Goal: Task Accomplishment & Management: Manage account settings

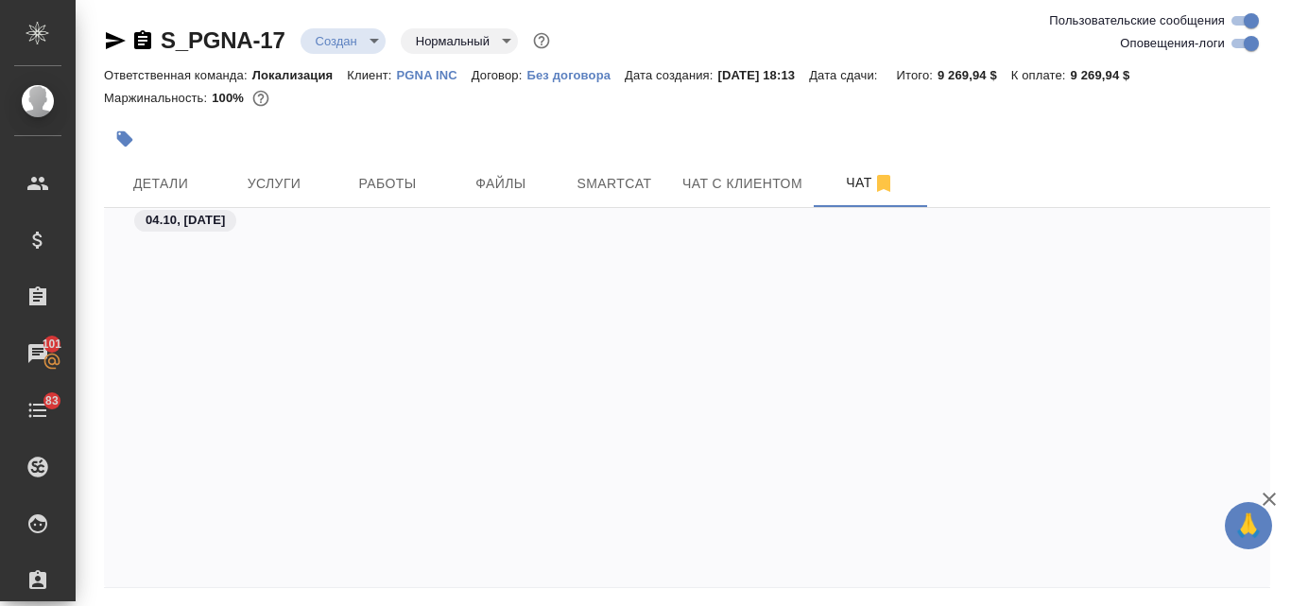
scroll to position [1444, 0]
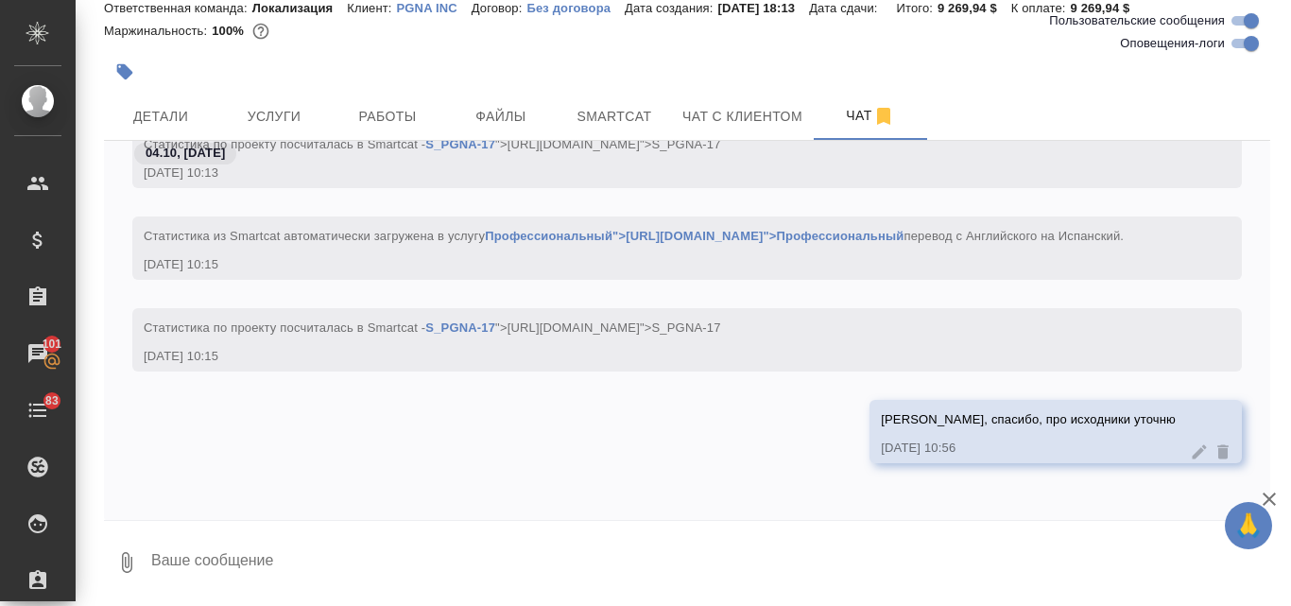
click at [424, 9] on p "PGNA INC" at bounding box center [434, 8] width 75 height 14
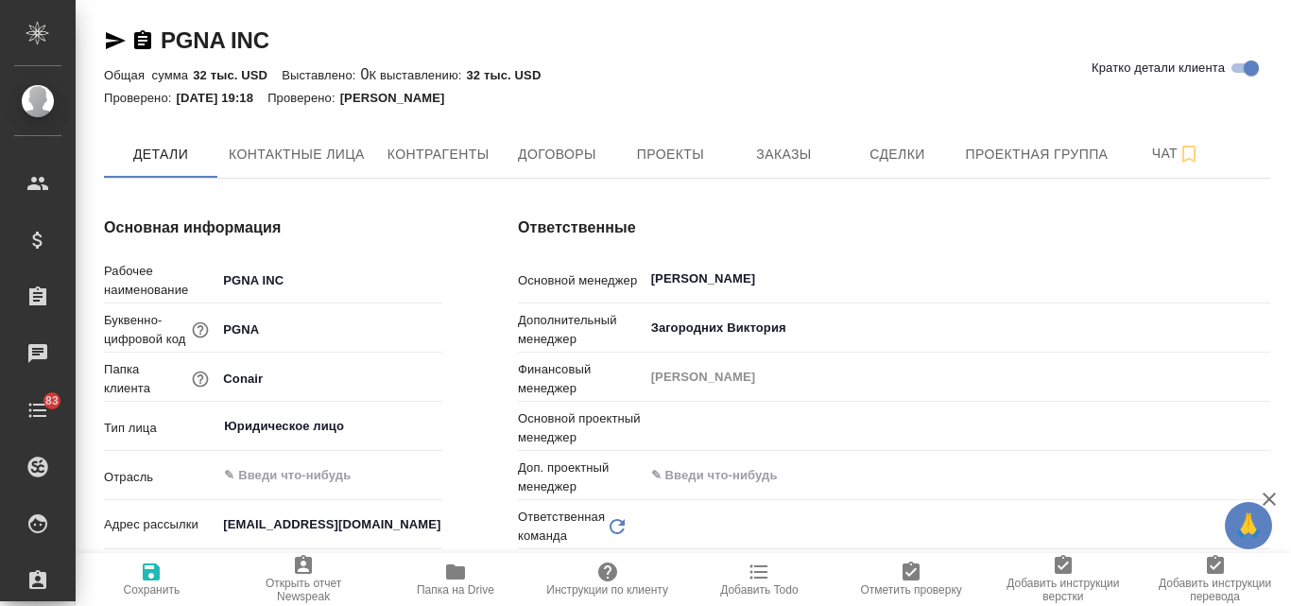
type input "(ALS [GEOGRAPHIC_DATA]) AWATERA LANGUAGE SOLUTIONS (ALS [GEOGRAPHIC_DATA])"
type textarea "x"
type input "[PERSON_NAME]"
type input "Локализация"
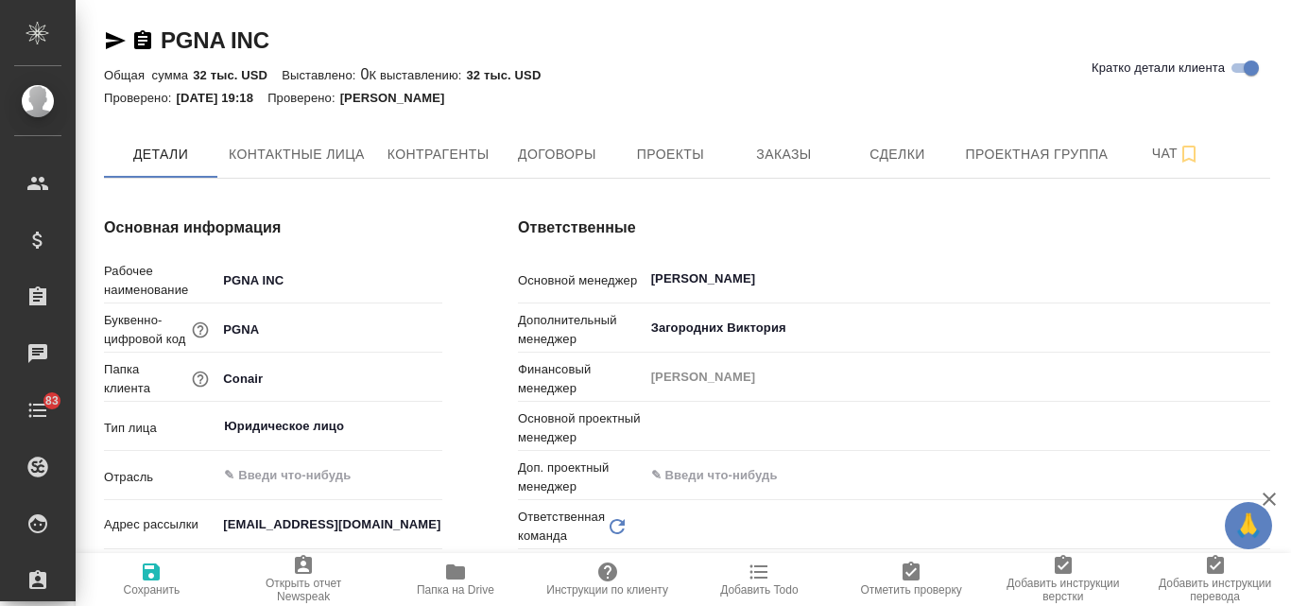
type input "Локализация"
type textarea "x"
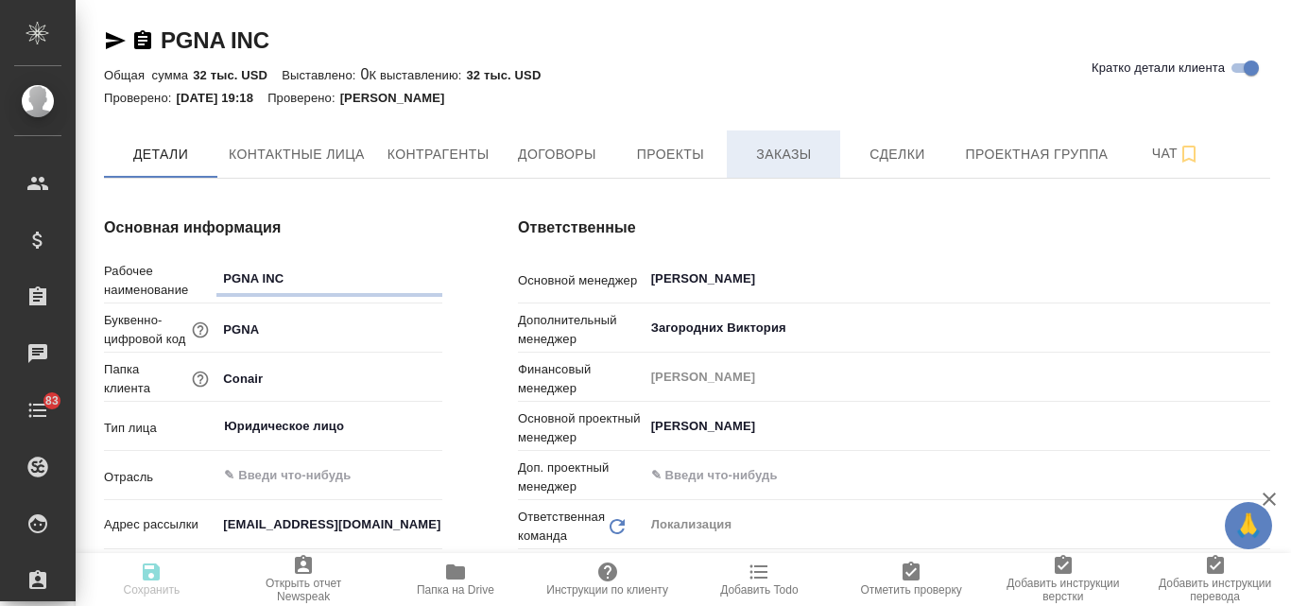
type textarea "x"
click at [790, 161] on span "Заказы" at bounding box center [783, 155] width 91 height 24
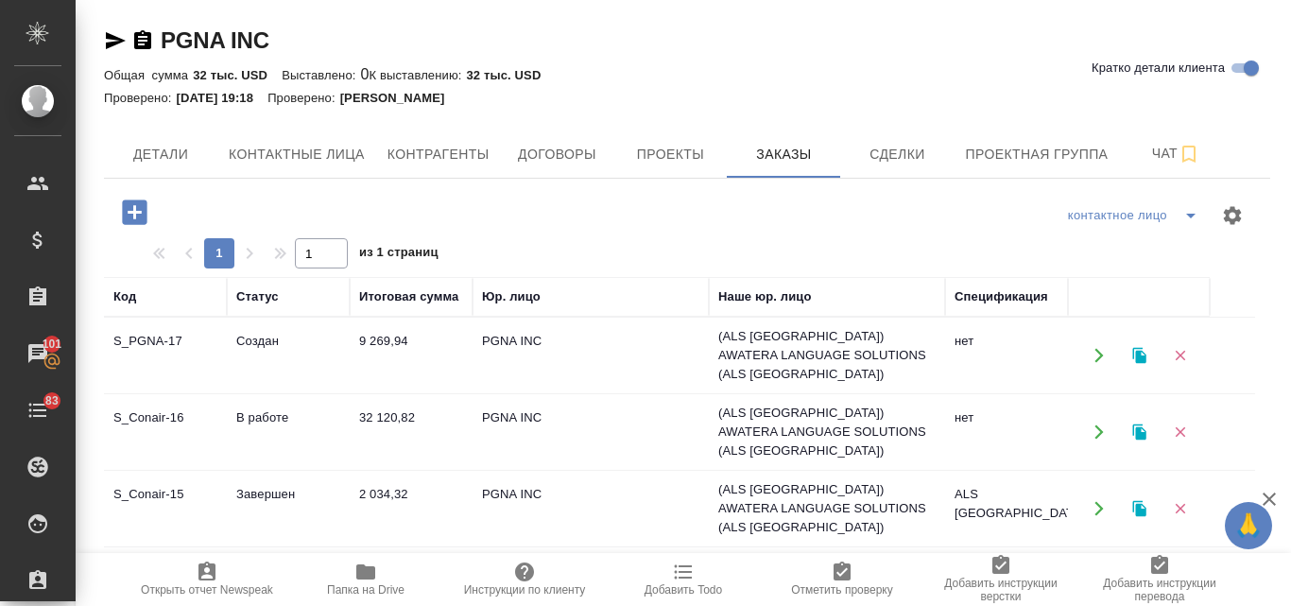
click at [246, 399] on td "В работе" at bounding box center [288, 432] width 123 height 66
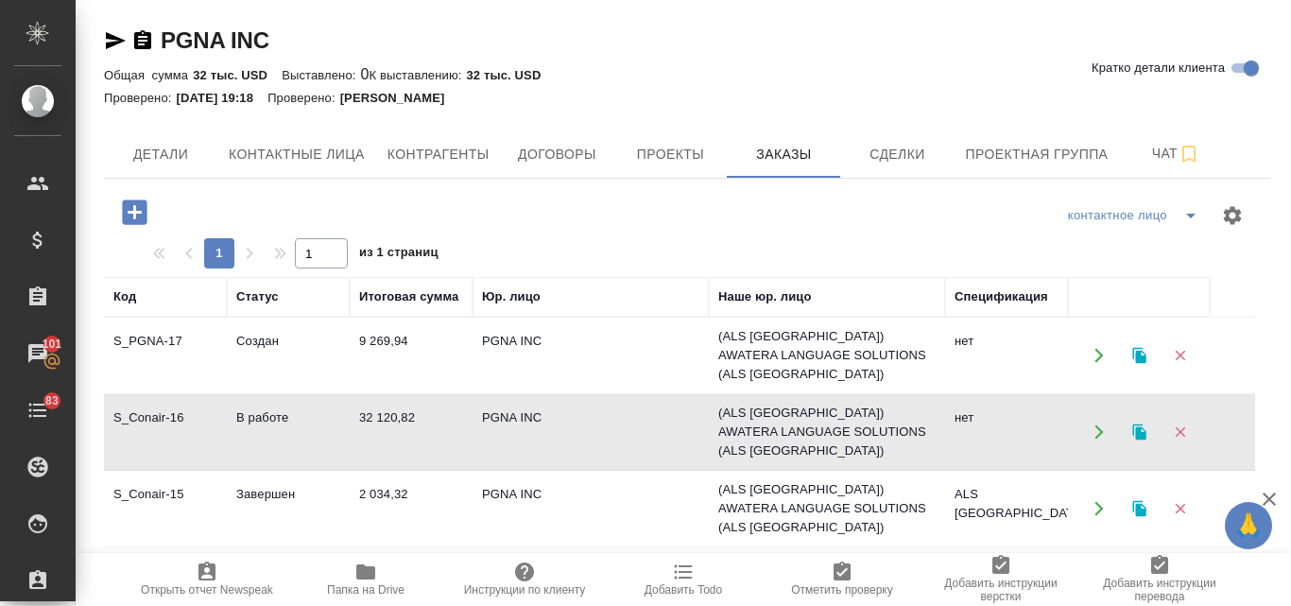
click at [277, 413] on td "В работе" at bounding box center [288, 432] width 123 height 66
click at [277, 414] on td "В работе" at bounding box center [288, 432] width 123 height 66
click at [263, 347] on td "Создан" at bounding box center [288, 355] width 123 height 66
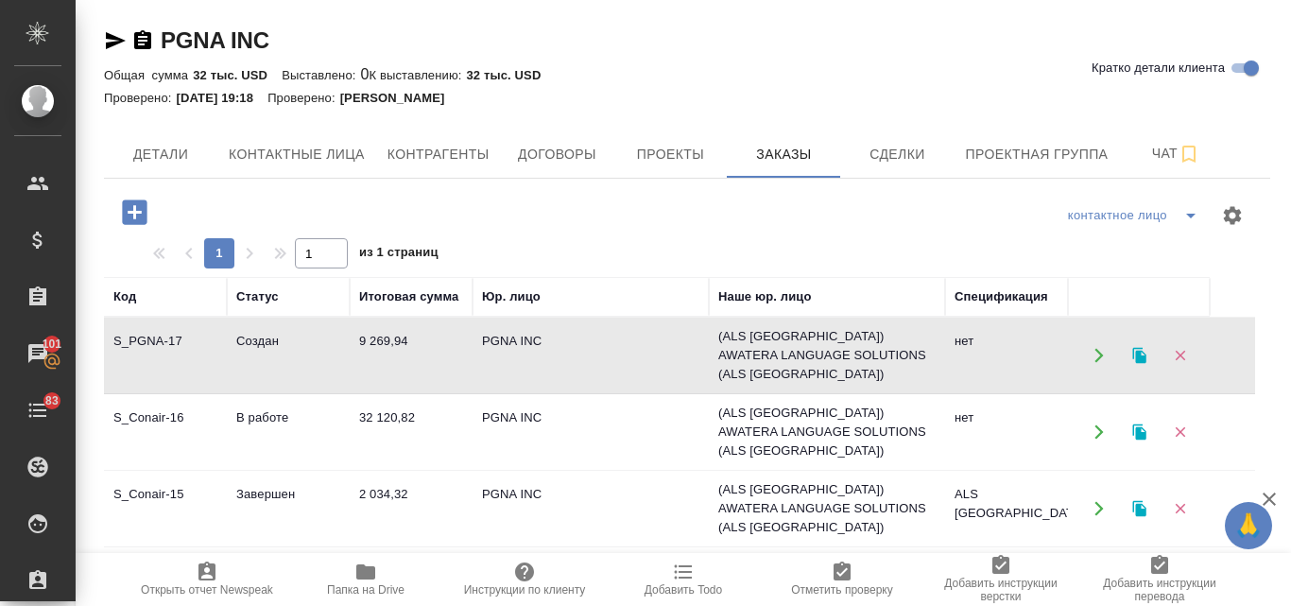
click at [263, 347] on td "Создан" at bounding box center [288, 355] width 123 height 66
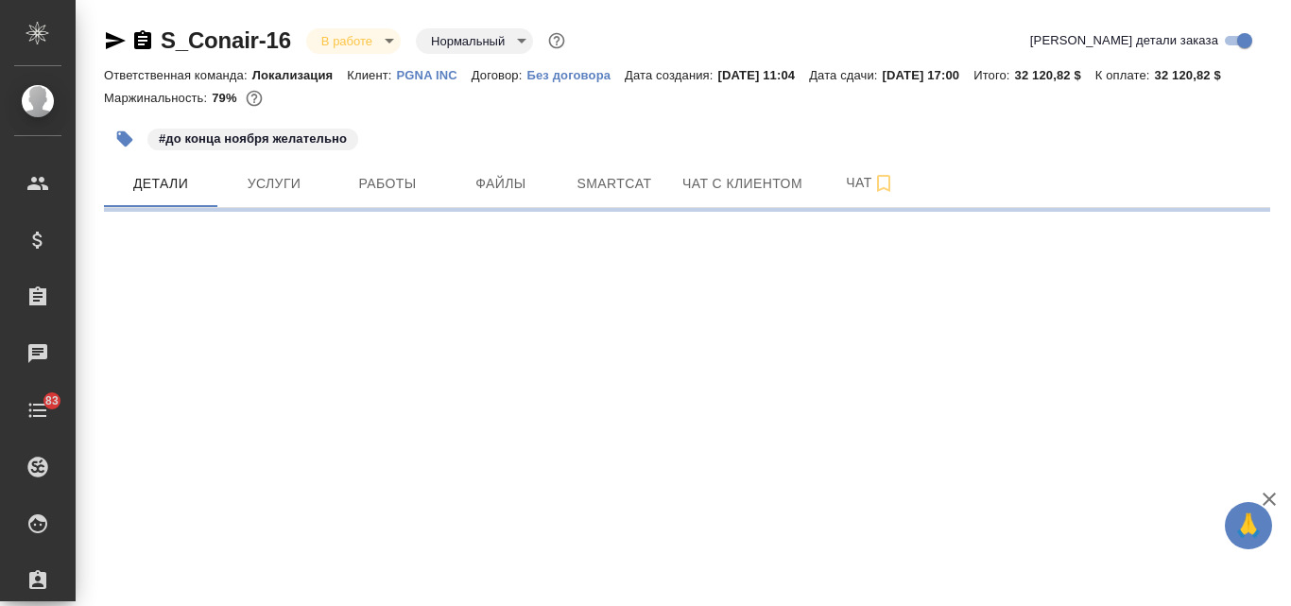
select select "RU"
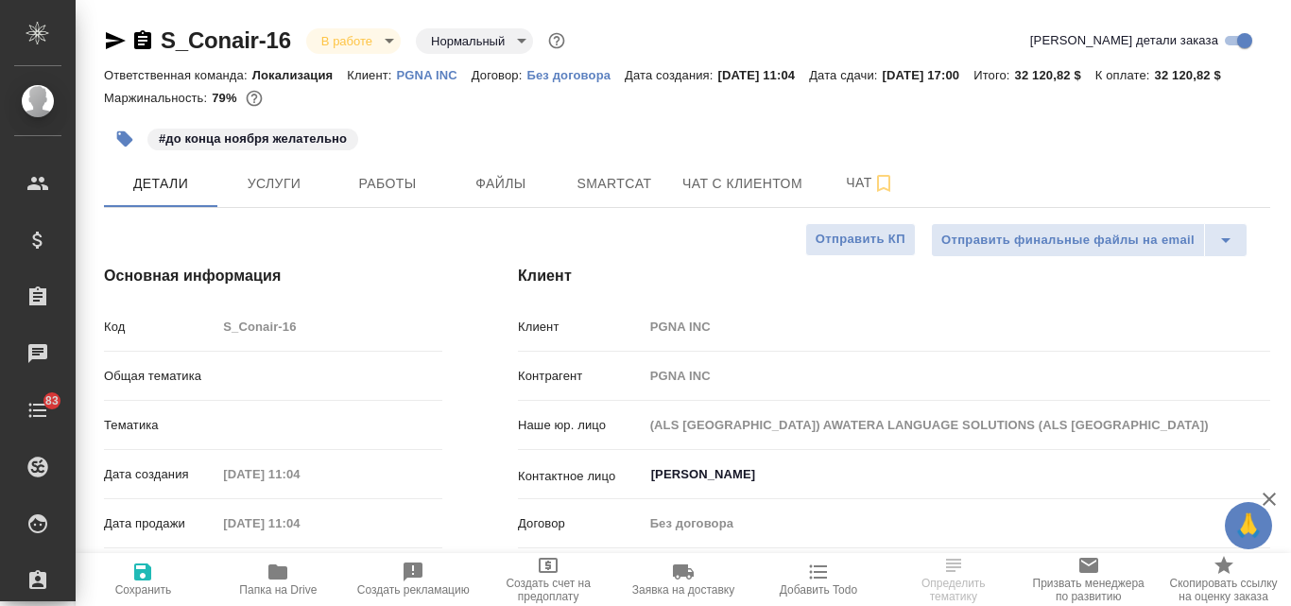
type textarea "x"
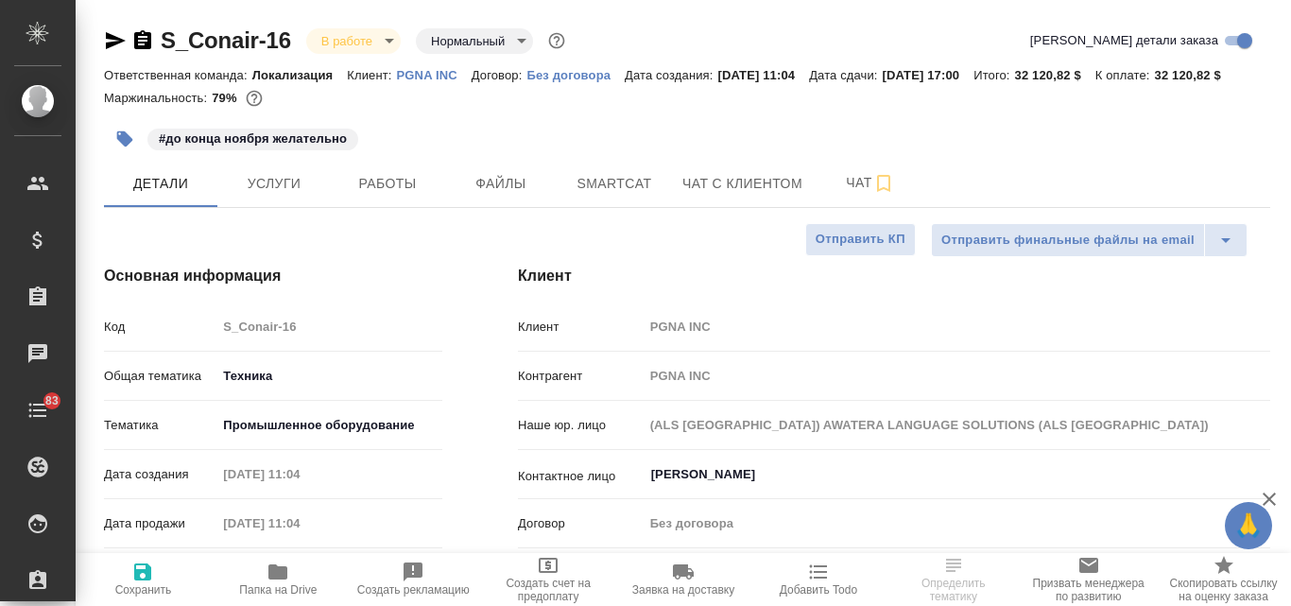
type textarea "x"
click at [110, 35] on icon "button" at bounding box center [116, 40] width 20 height 17
type textarea "x"
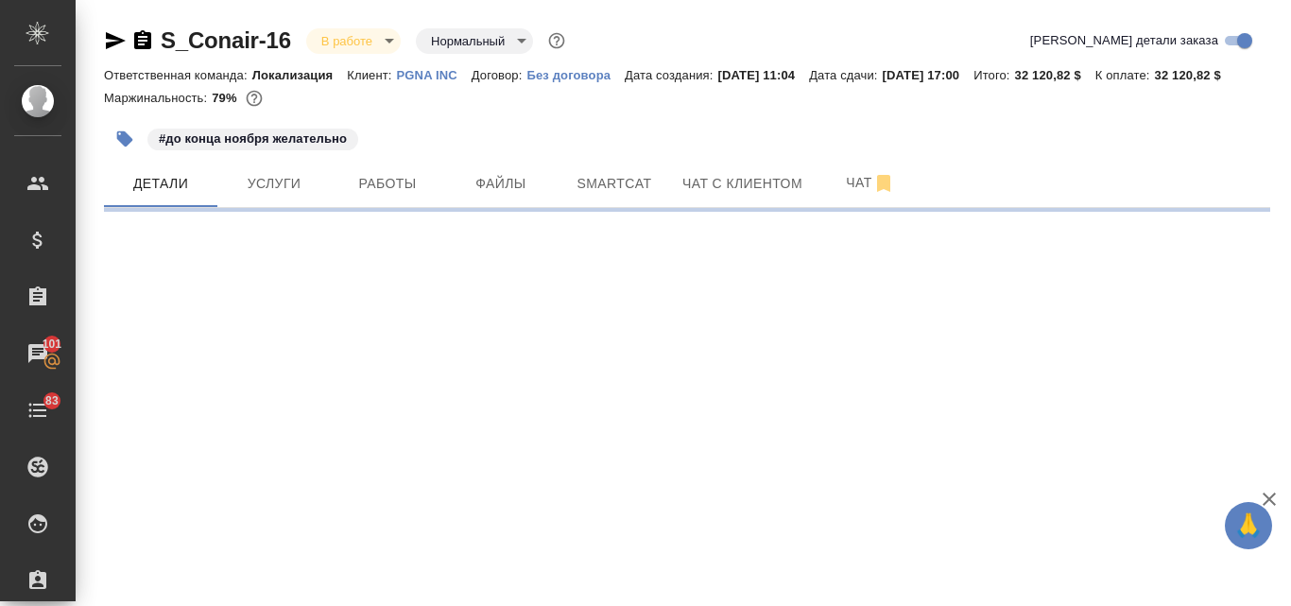
select select "RU"
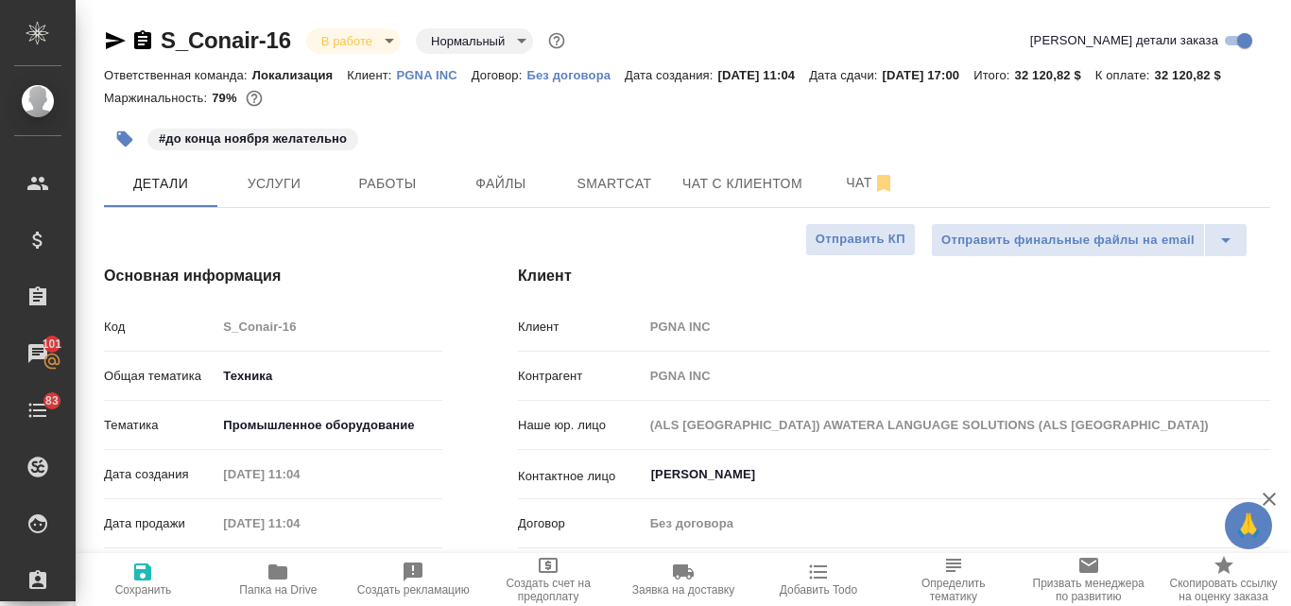
type textarea "x"
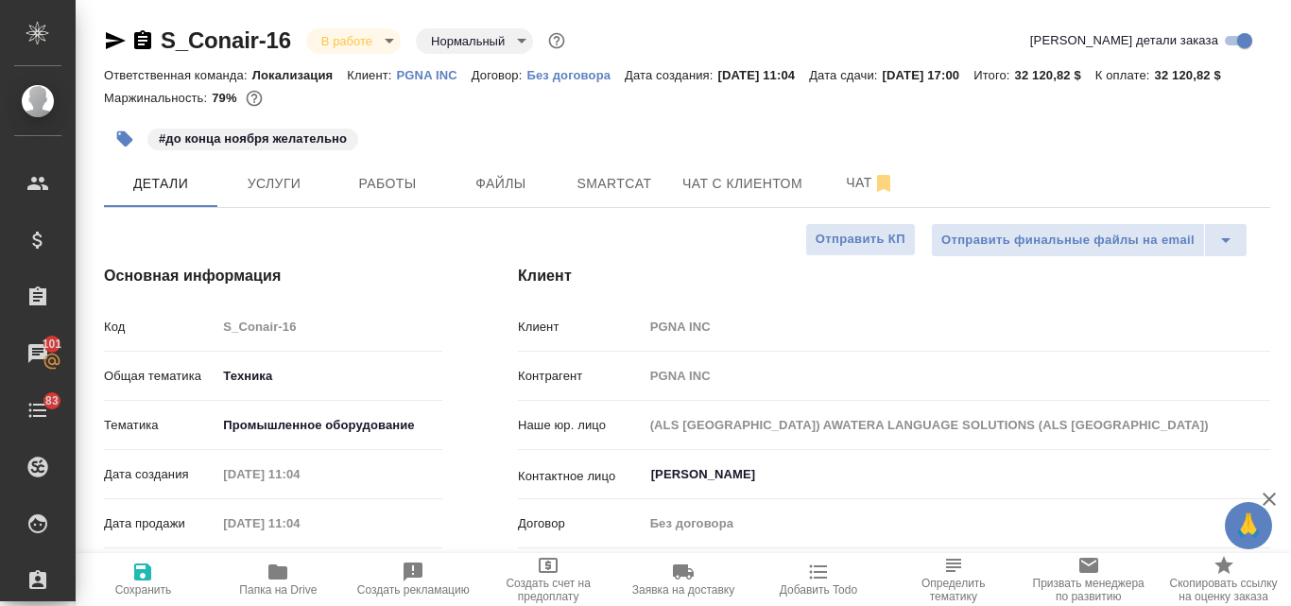
type textarea "x"
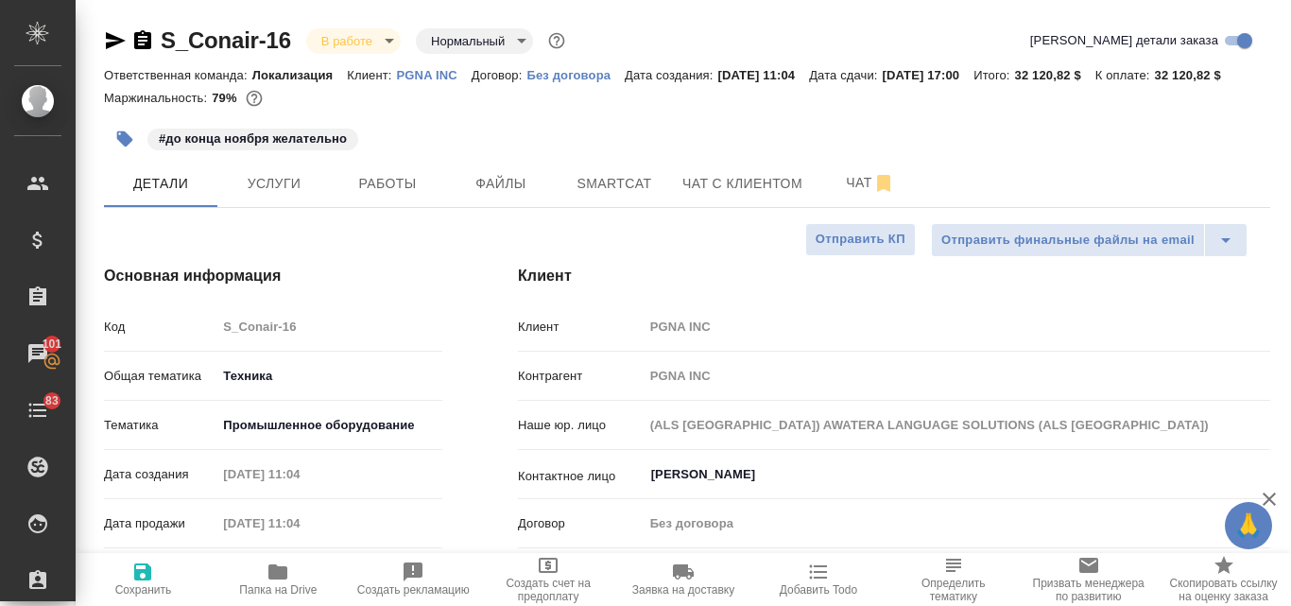
type textarea "x"
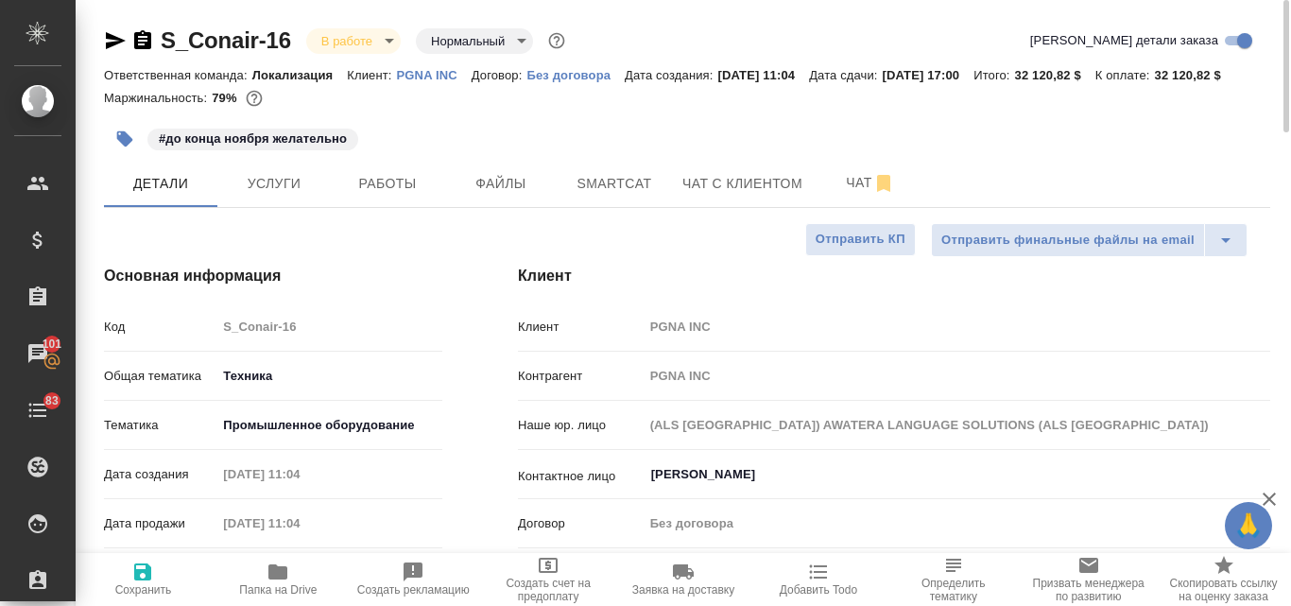
type textarea "x"
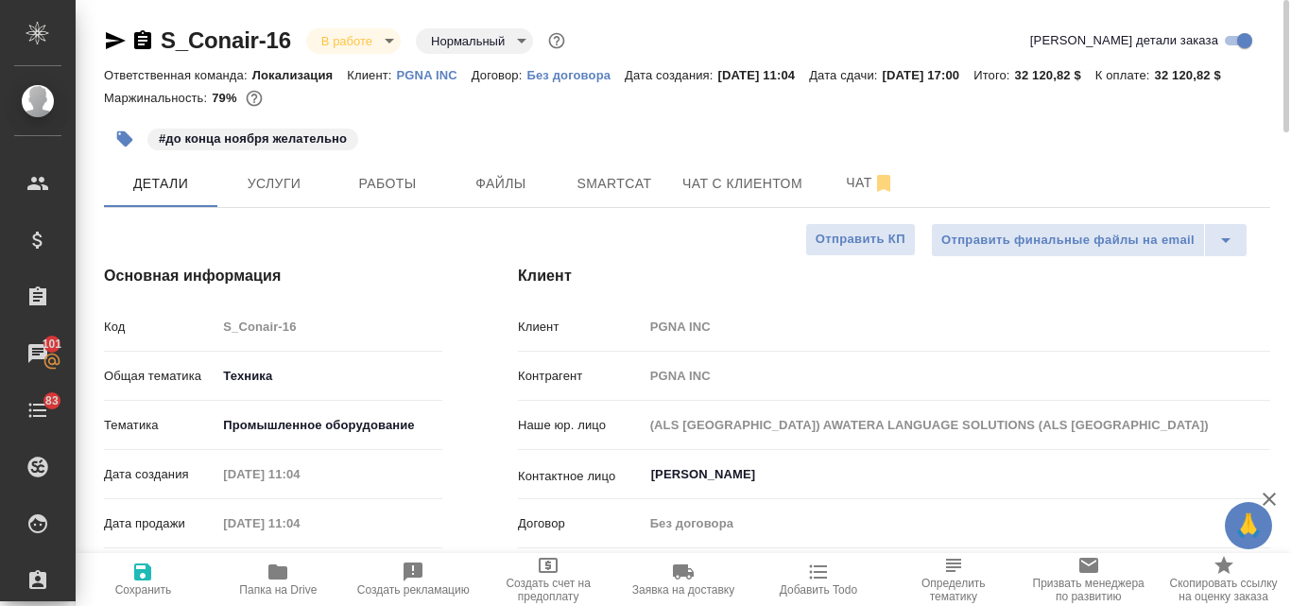
type textarea "x"
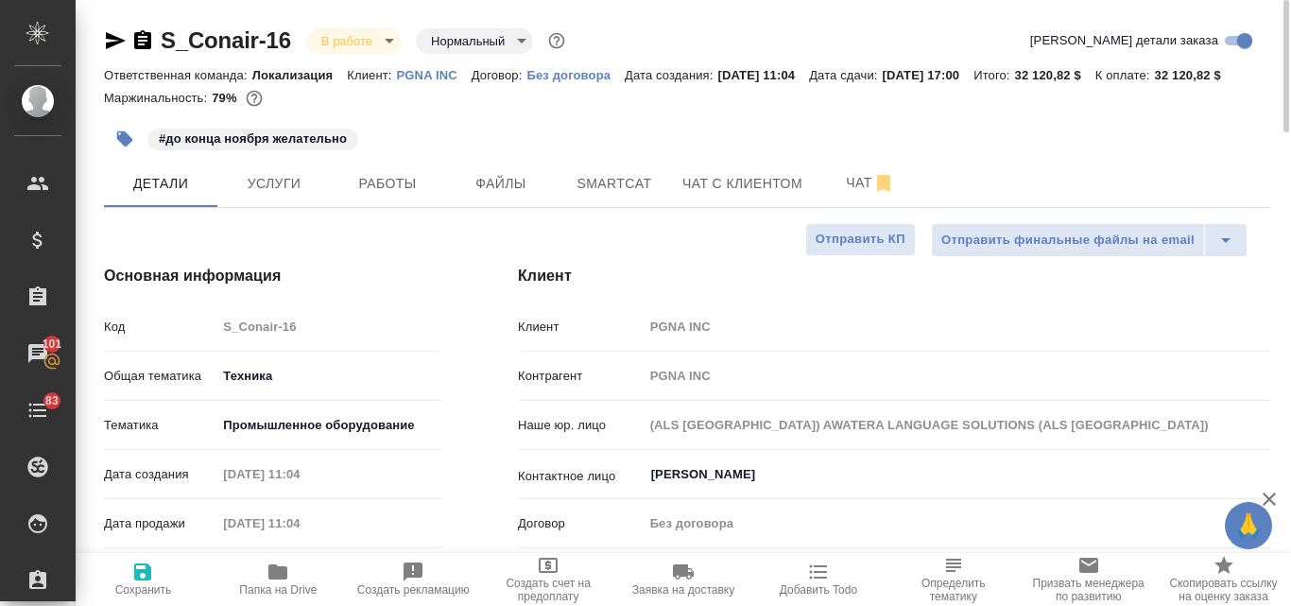
type textarea "x"
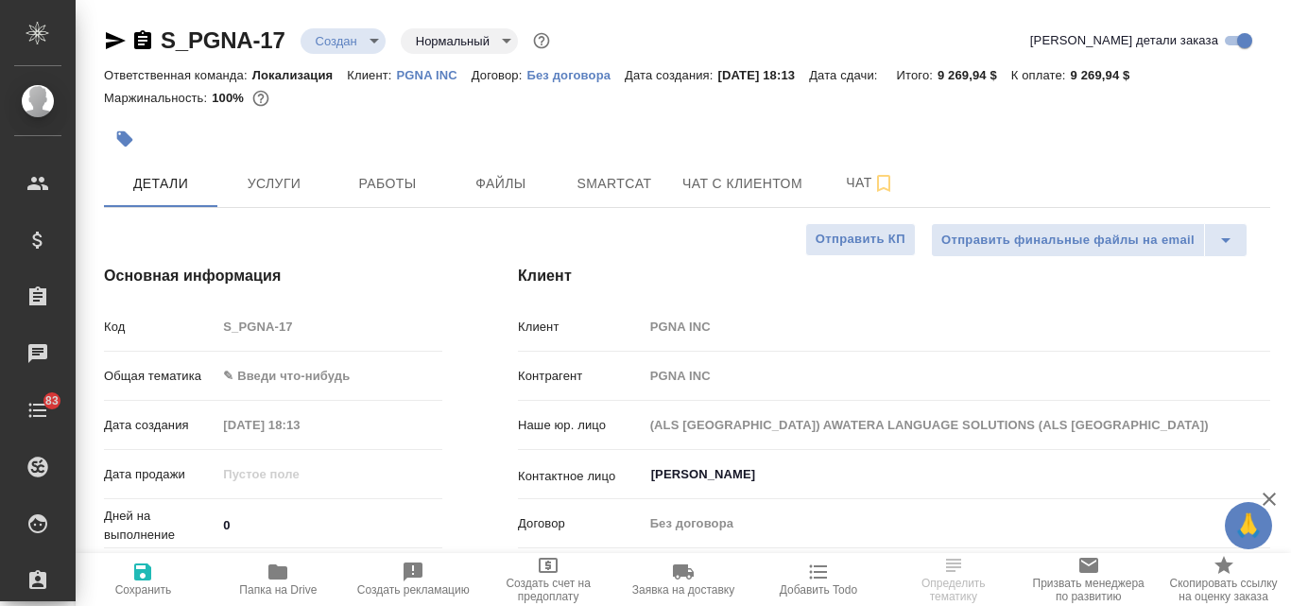
select select "RU"
click at [109, 44] on icon "button" at bounding box center [116, 40] width 20 height 17
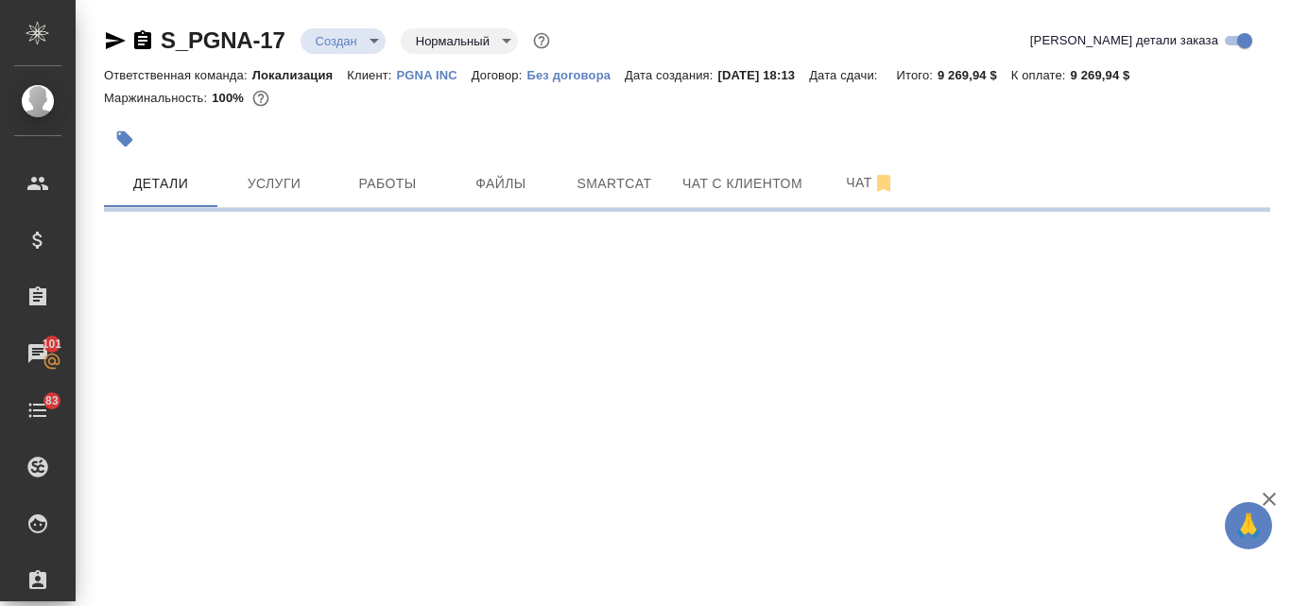
select select "RU"
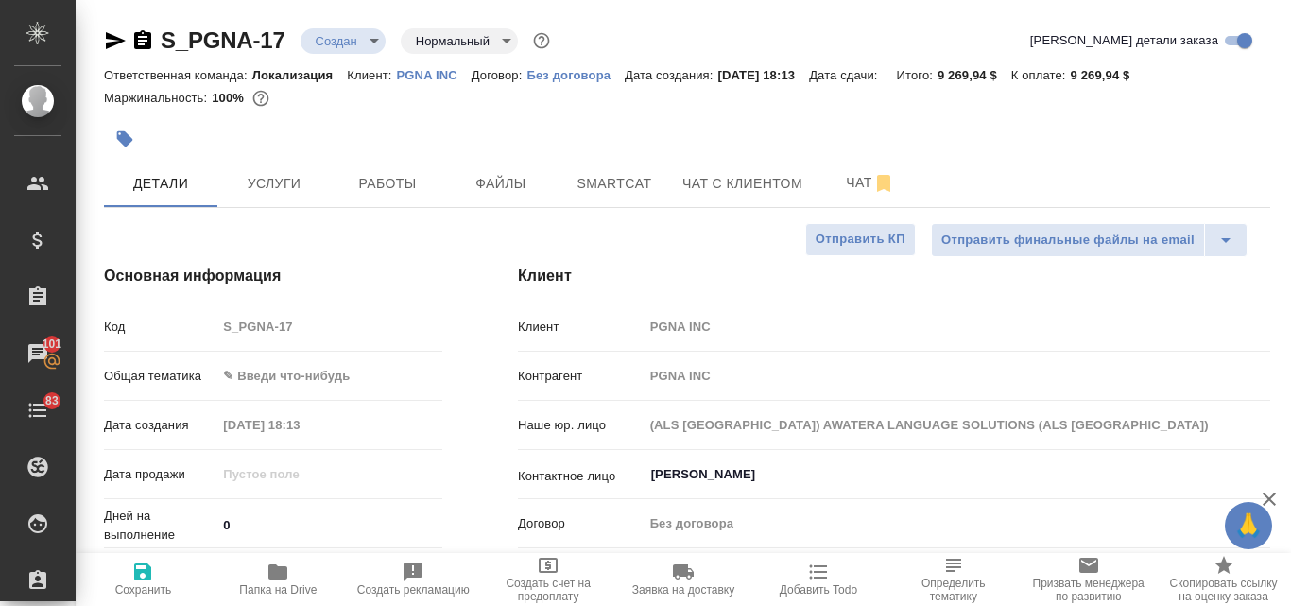
type textarea "x"
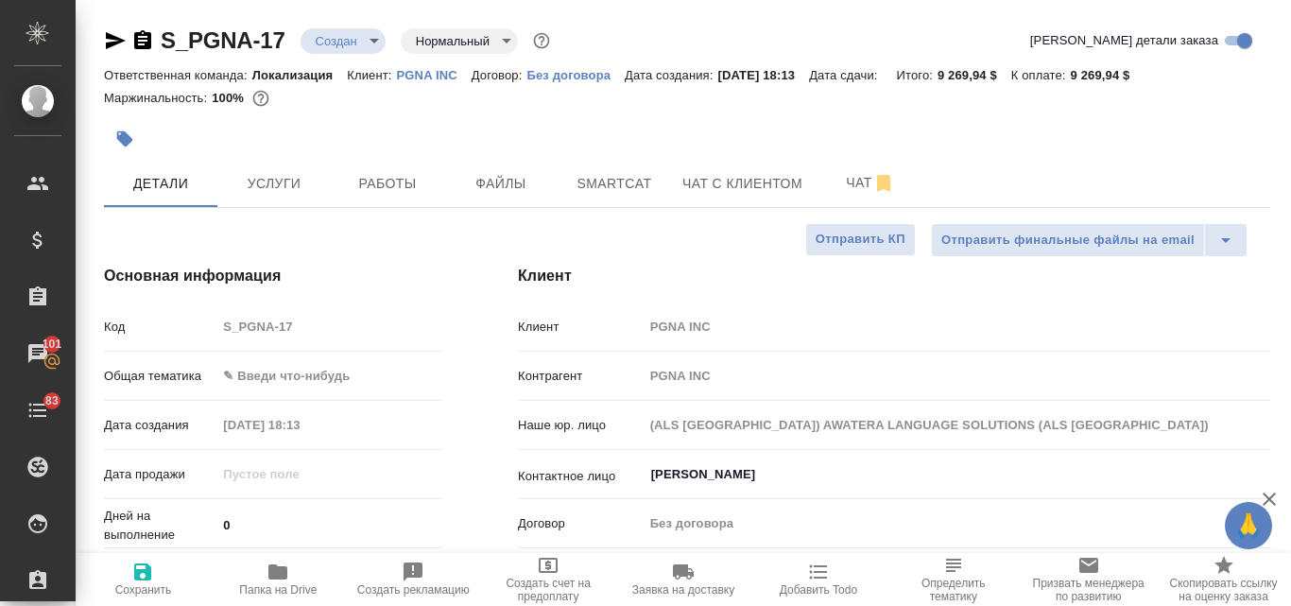
type textarea "x"
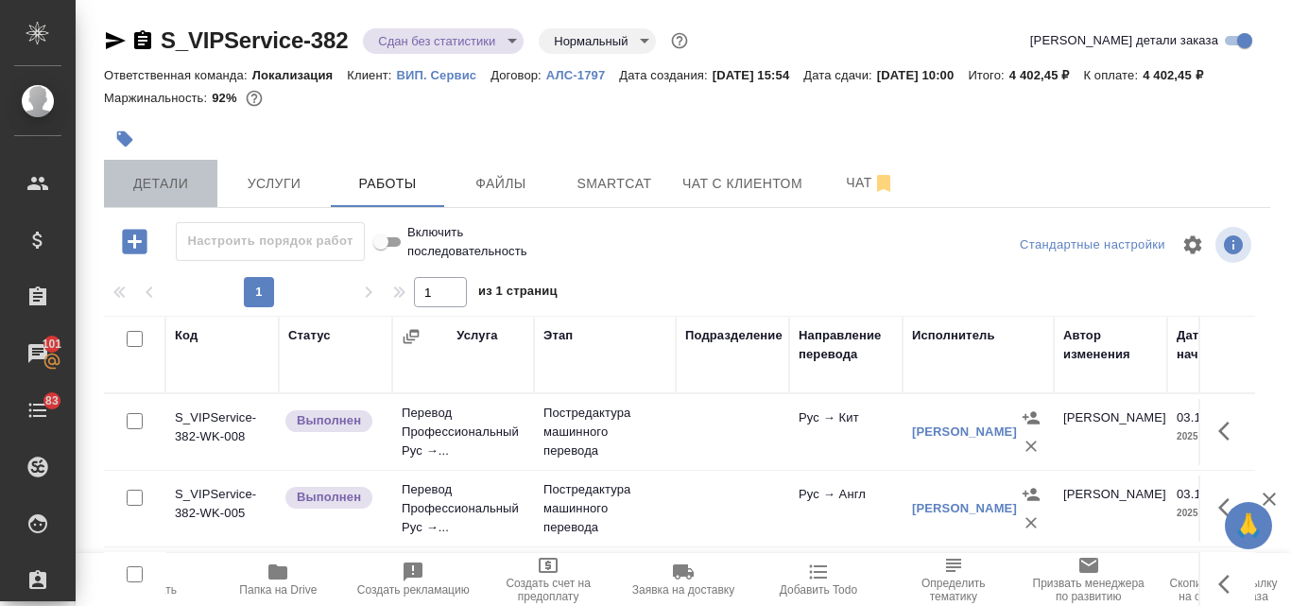
click at [172, 190] on span "Детали" at bounding box center [160, 184] width 91 height 24
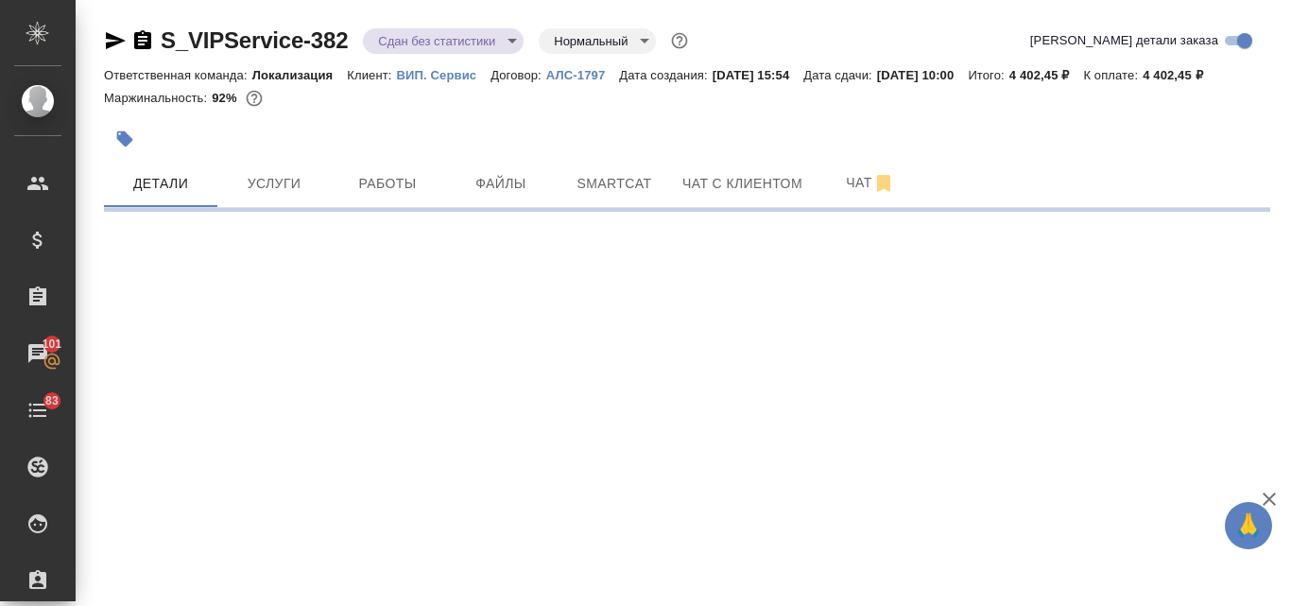
select select "RU"
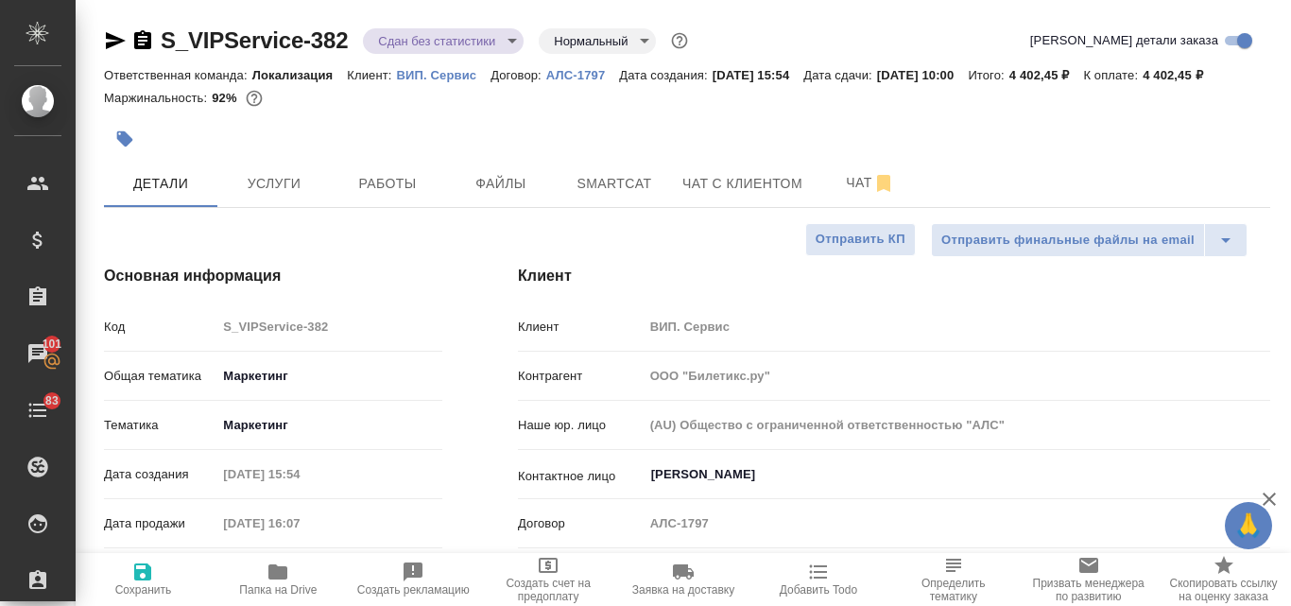
type textarea "x"
click at [287, 571] on icon "button" at bounding box center [277, 571] width 19 height 15
type textarea "x"
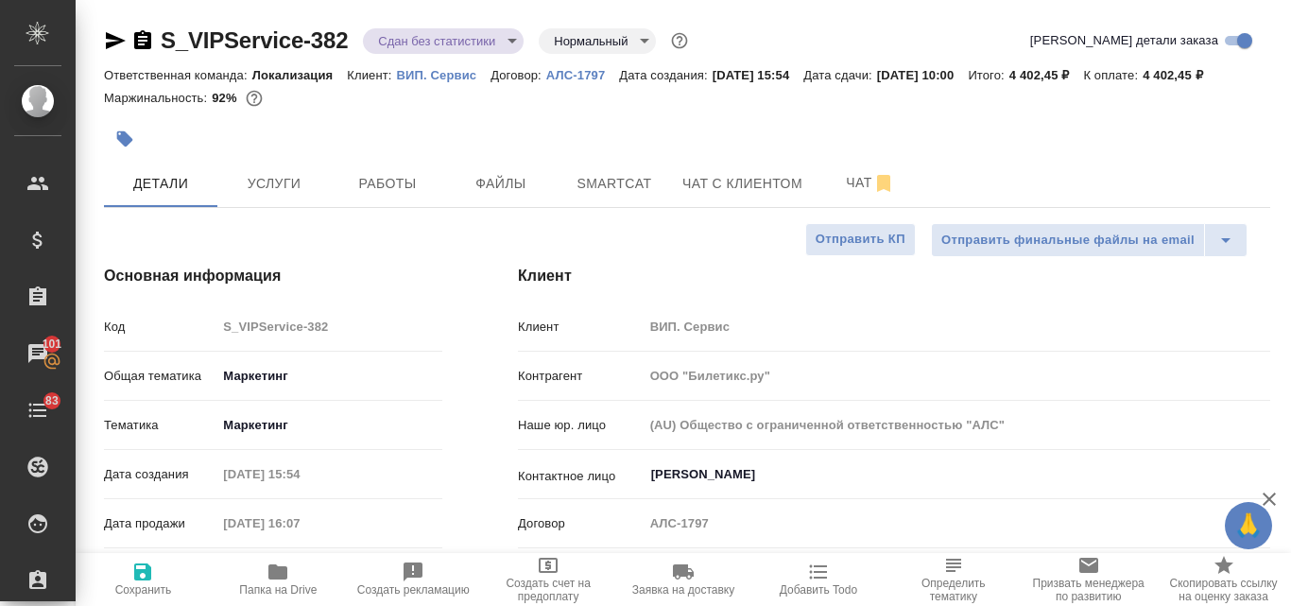
type textarea "x"
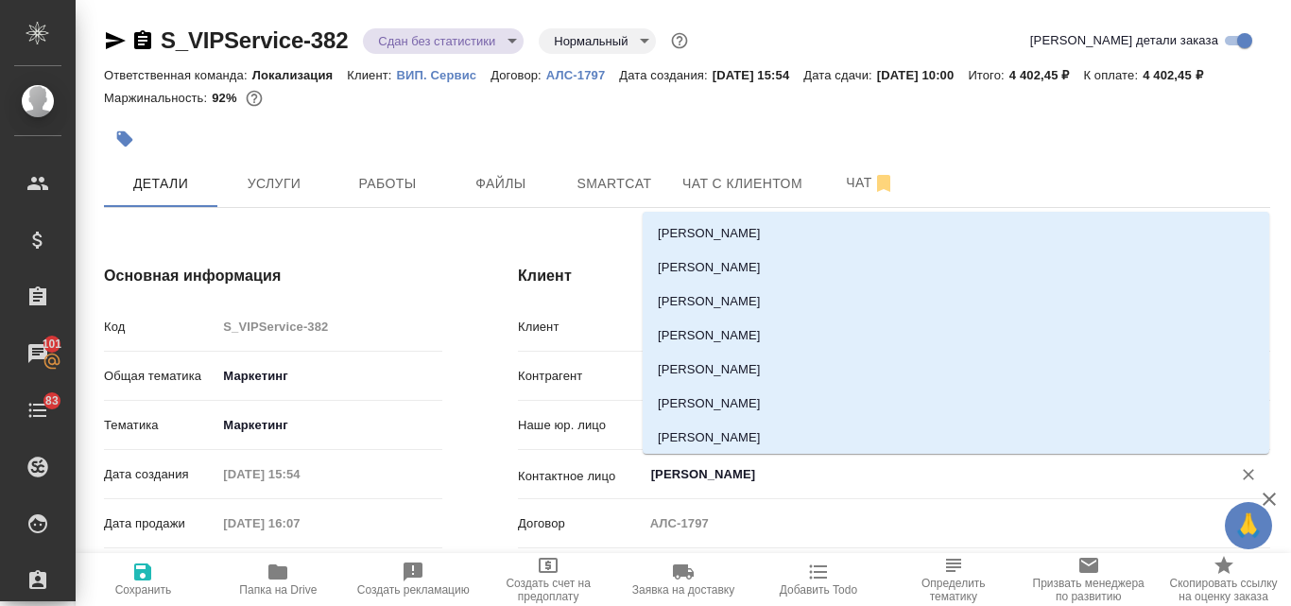
drag, startPoint x: 778, startPoint y: 480, endPoint x: 649, endPoint y: 478, distance: 129.5
click at [650, 478] on input "[PERSON_NAME]" at bounding box center [926, 474] width 552 height 23
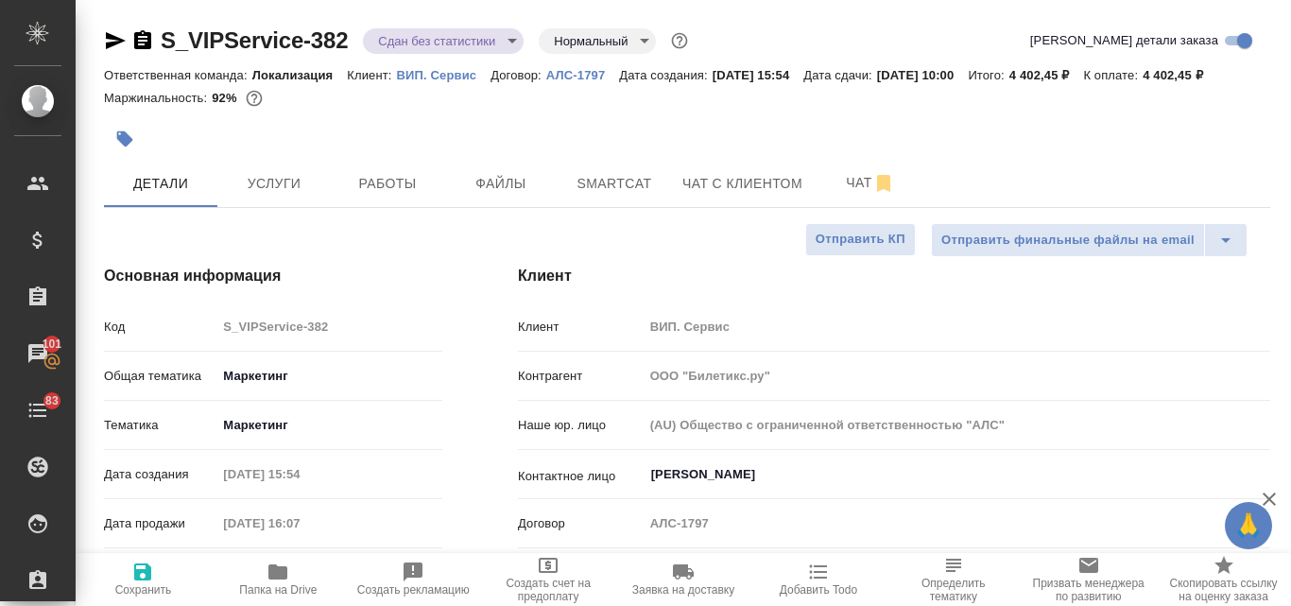
type textarea "x"
